Goal: Find contact information: Find contact information

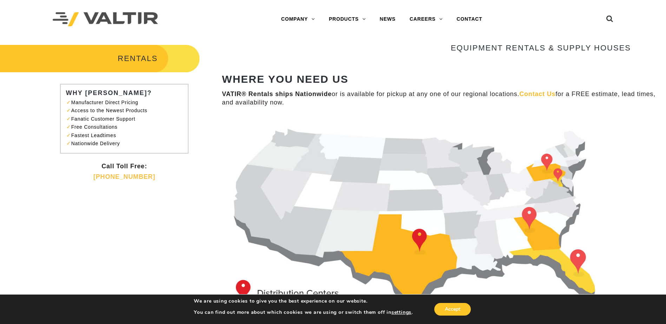
click at [418, 248] on img at bounding box center [426, 222] width 409 height 210
drag, startPoint x: 181, startPoint y: 224, endPoint x: 177, endPoint y: 136, distance: 88.5
click at [177, 136] on div "RENTALS WHY VALTIR? Manufacturer Direct Pricing Access to the Newest Products F…" at bounding box center [333, 214] width 666 height 340
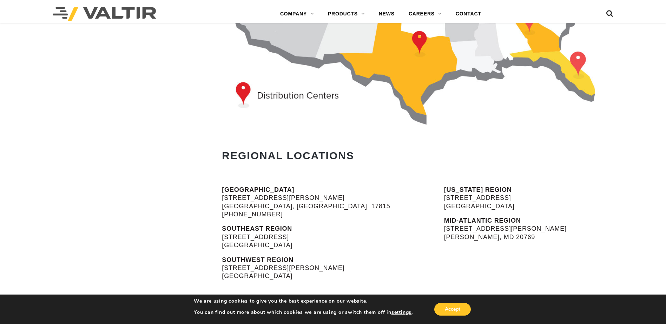
scroll to position [211, 0]
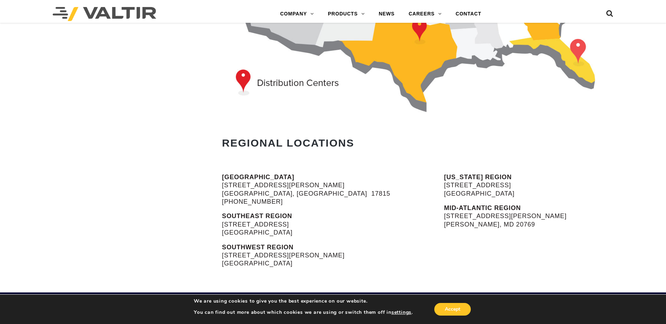
drag, startPoint x: 221, startPoint y: 256, endPoint x: 290, endPoint y: 268, distance: 69.5
click at [290, 268] on div "NORTH REGION 900 Patterson Drive Bloomsburg, PA 17815 (570) 380-2856 SOUTHEAST …" at bounding box center [333, 232] width 666 height 119
drag, startPoint x: 290, startPoint y: 268, endPoint x: 271, endPoint y: 262, distance: 19.5
copy p "2001 Brennan Avenue Fort Worth, TX 76106"
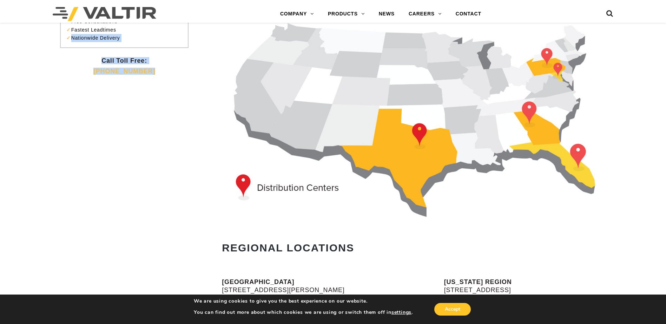
scroll to position [105, 0]
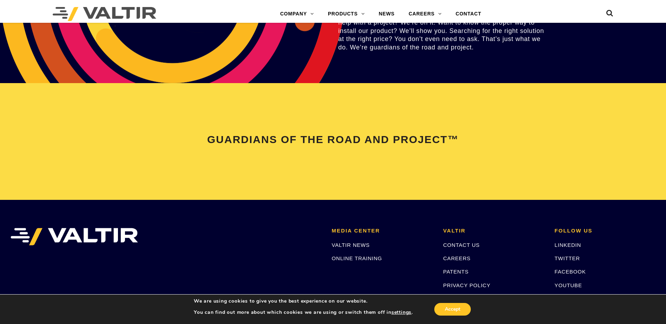
scroll to position [1334, 0]
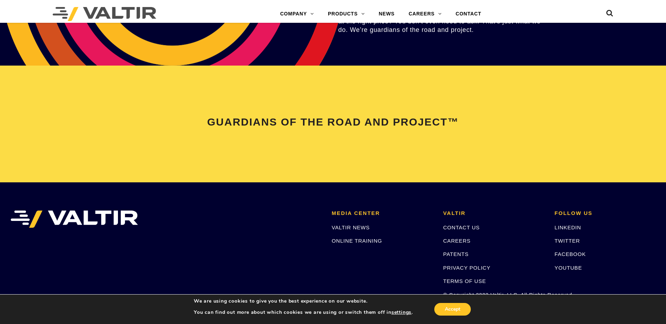
scroll to position [1474, 0]
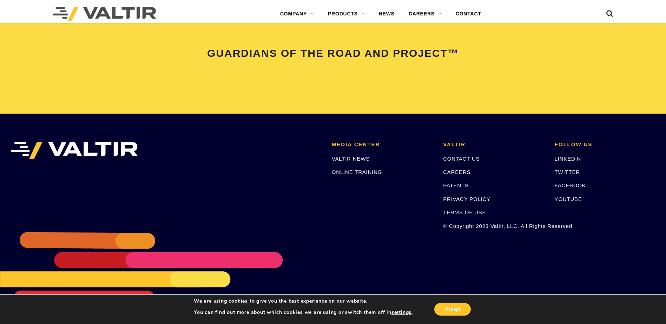
click at [462, 163] on p "CONTACT US" at bounding box center [493, 159] width 101 height 8
click at [462, 160] on link "CONTACT US" at bounding box center [461, 159] width 37 height 6
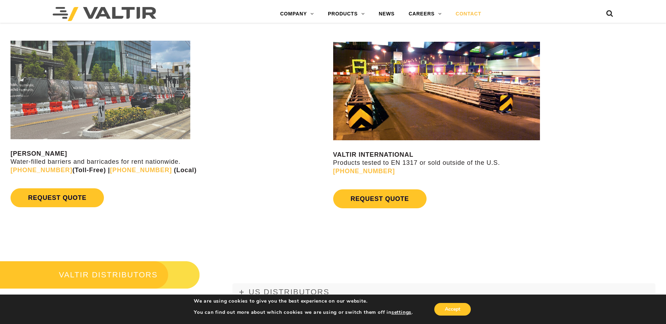
scroll to position [702, 0]
